Goal: Browse casually: Explore the website without a specific task or goal

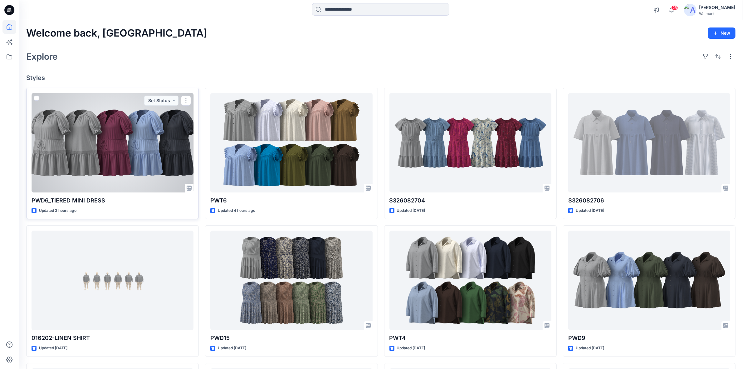
click at [133, 146] on div at bounding box center [113, 142] width 162 height 99
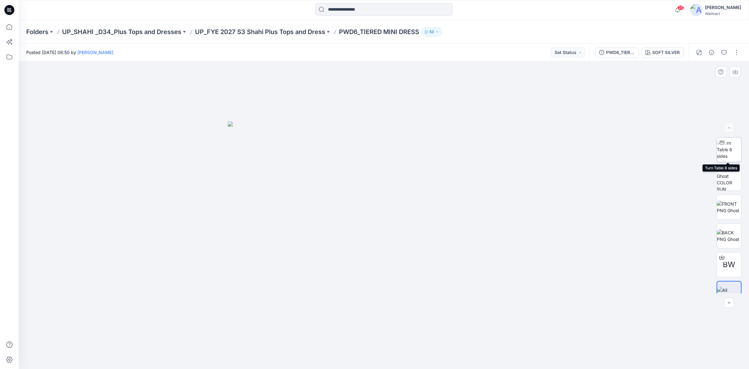
click at [727, 152] on img at bounding box center [729, 149] width 24 height 20
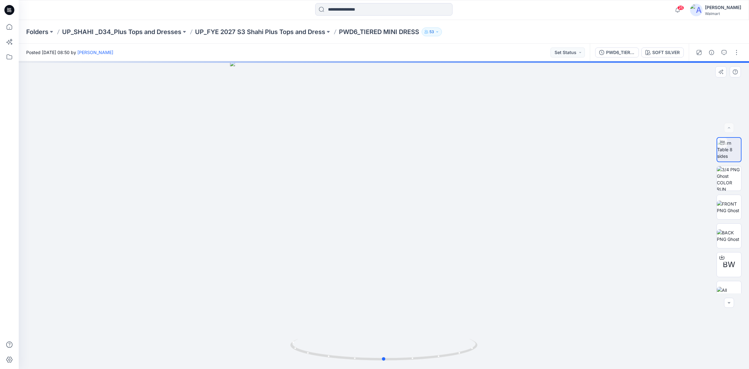
drag, startPoint x: 266, startPoint y: 122, endPoint x: 192, endPoint y: 121, distance: 74.3
click at [192, 121] on div at bounding box center [384, 214] width 730 height 307
